Goal: Check status: Check status

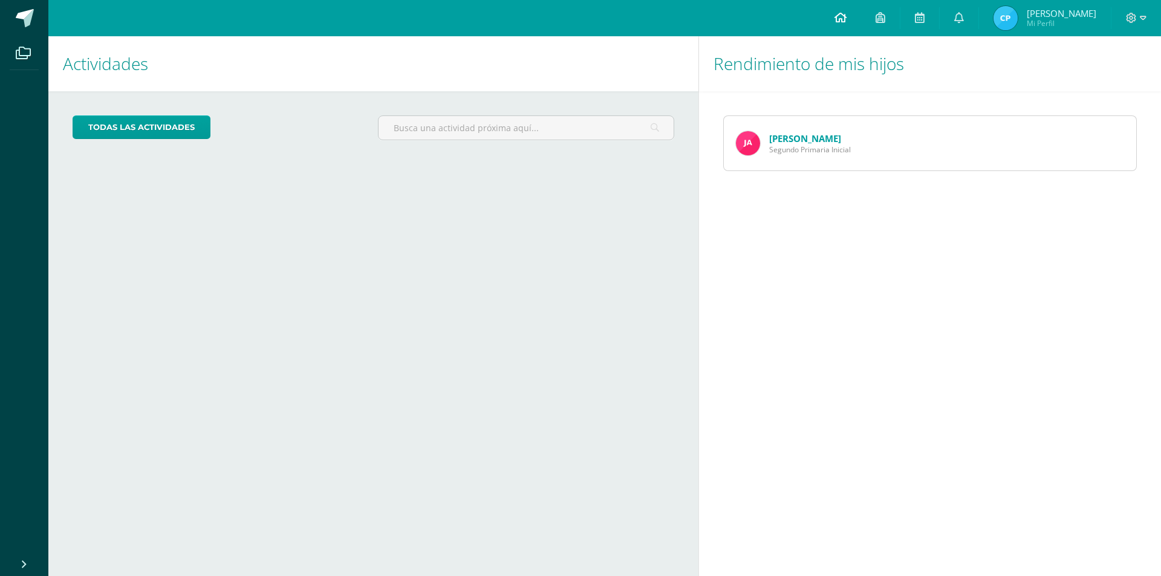
click at [846, 21] on icon at bounding box center [840, 17] width 12 height 11
click at [787, 139] on link "[PERSON_NAME]" at bounding box center [805, 138] width 72 height 12
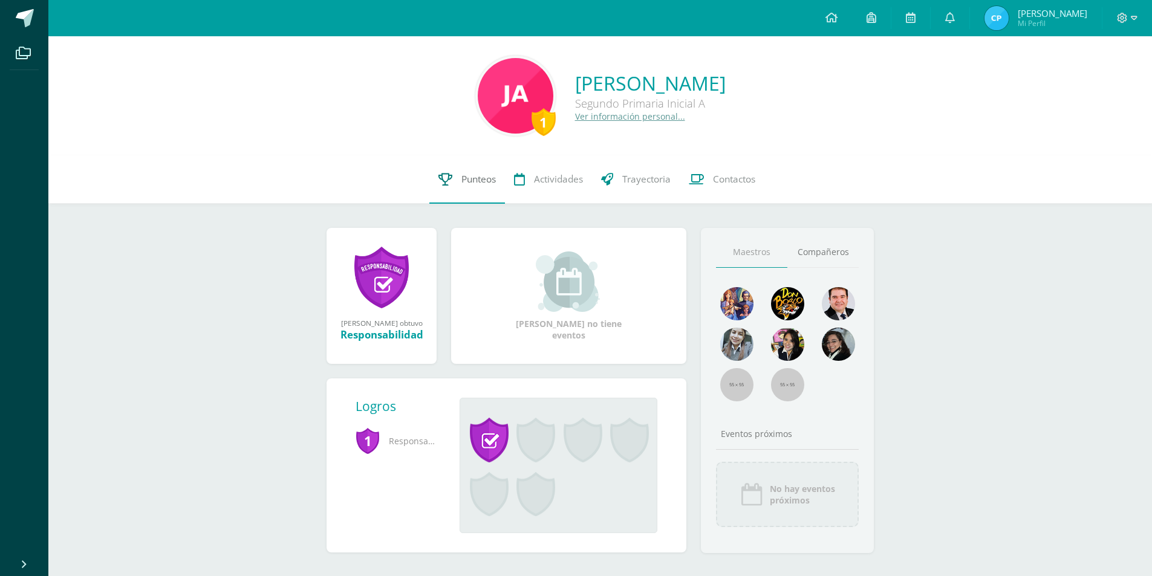
click at [474, 177] on span "Punteos" at bounding box center [478, 179] width 34 height 13
